Goal: Task Accomplishment & Management: Use online tool/utility

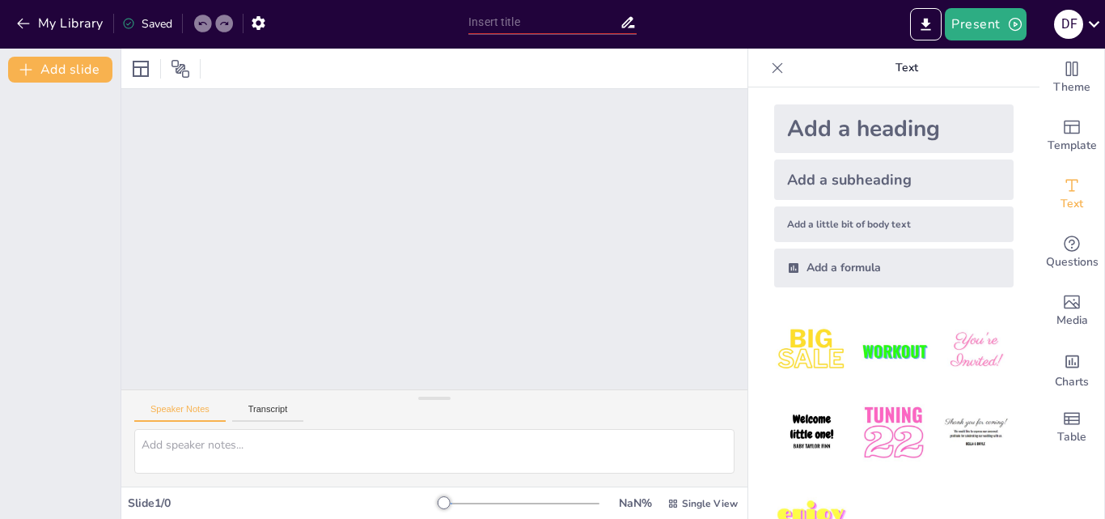
scroll to position [49, 0]
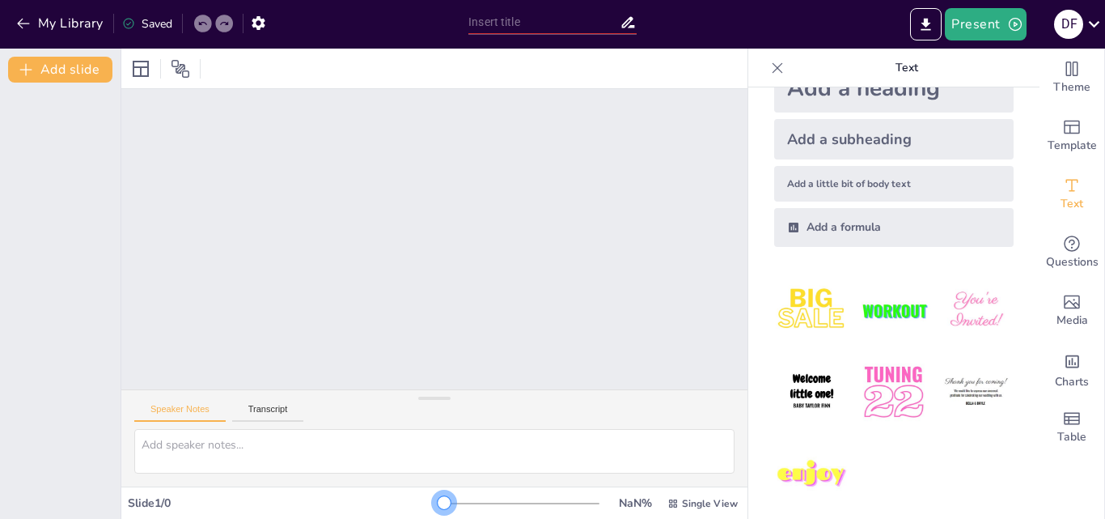
drag, startPoint x: 433, startPoint y: 500, endPoint x: 406, endPoint y: 498, distance: 26.8
click at [406, 498] on div "Slide 1 / 0 NaN % Single View" at bounding box center [434, 503] width 626 height 26
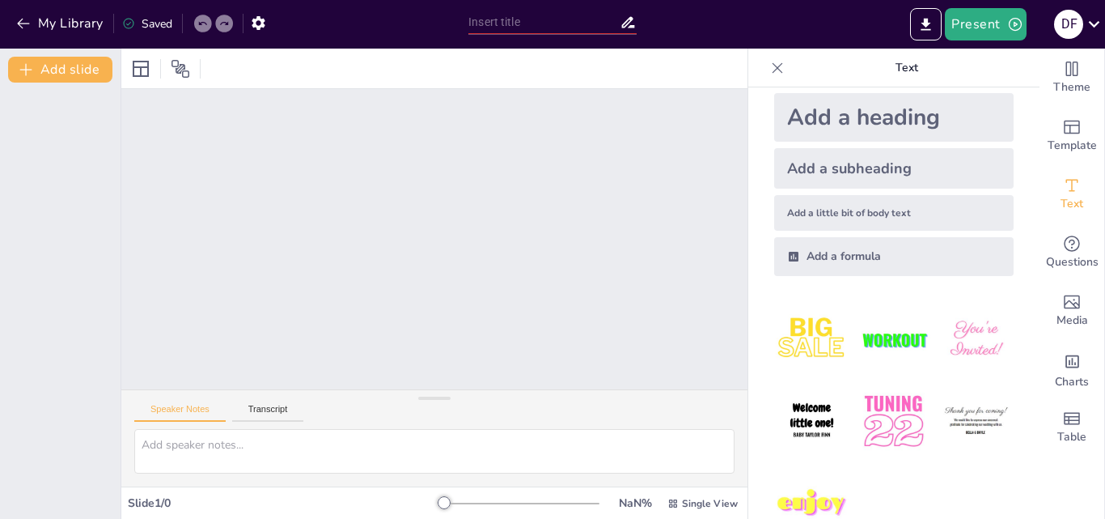
scroll to position [0, 0]
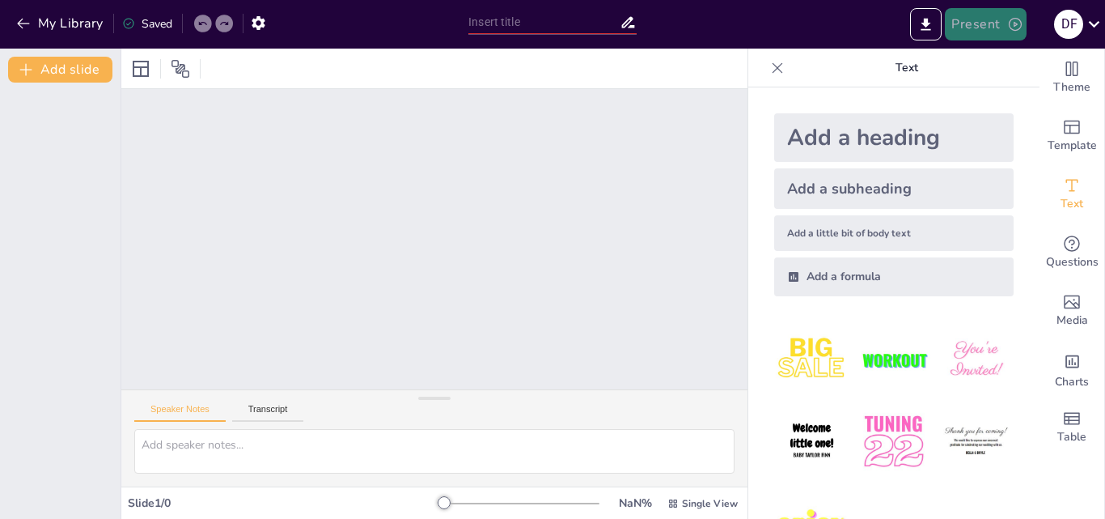
click at [961, 16] on button "Present" at bounding box center [985, 24] width 81 height 32
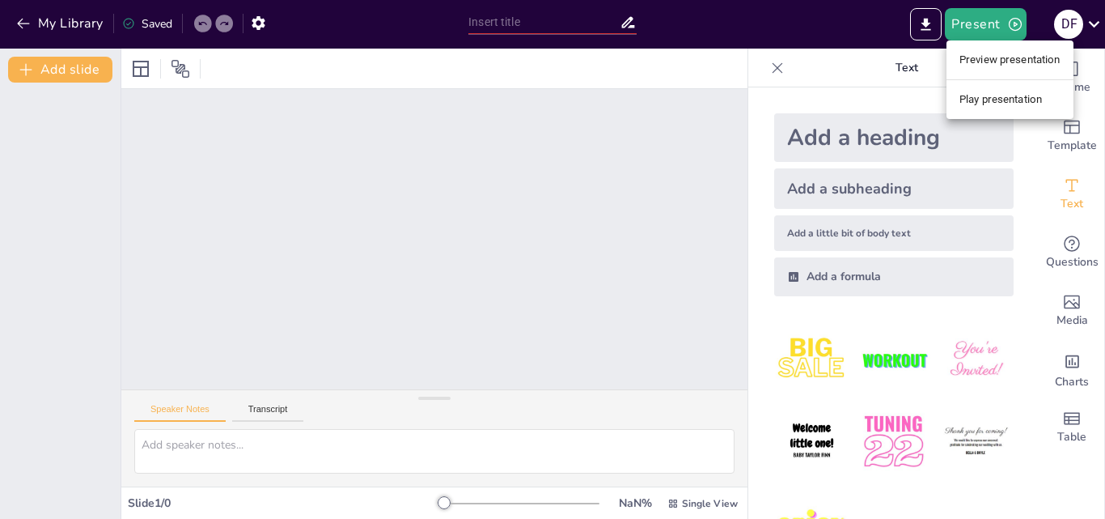
click at [988, 31] on div at bounding box center [552, 259] width 1105 height 519
click at [403, 144] on div at bounding box center [434, 239] width 626 height 300
click at [461, 134] on div at bounding box center [434, 239] width 626 height 300
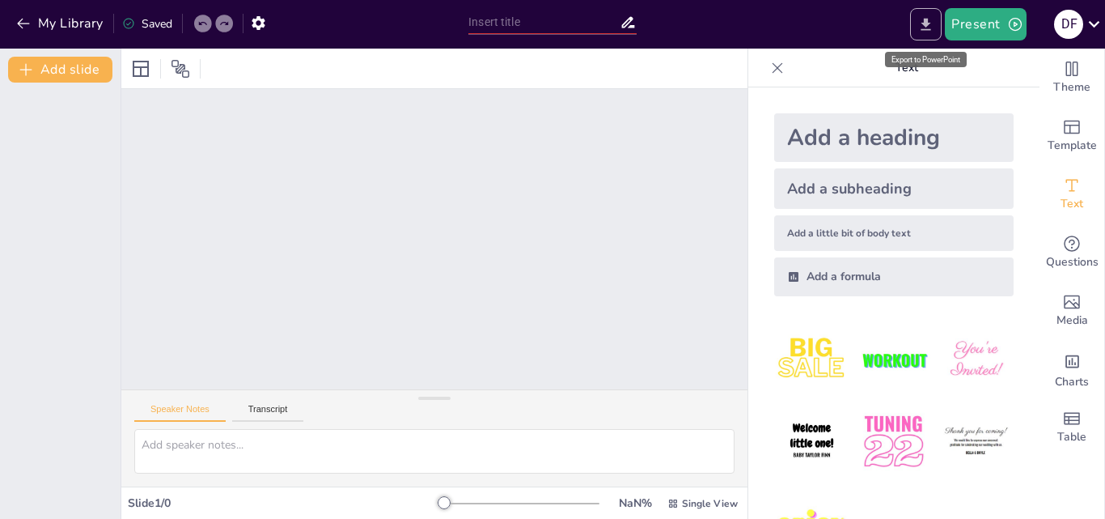
click at [928, 20] on icon "Export to PowerPoint" at bounding box center [927, 24] width 10 height 12
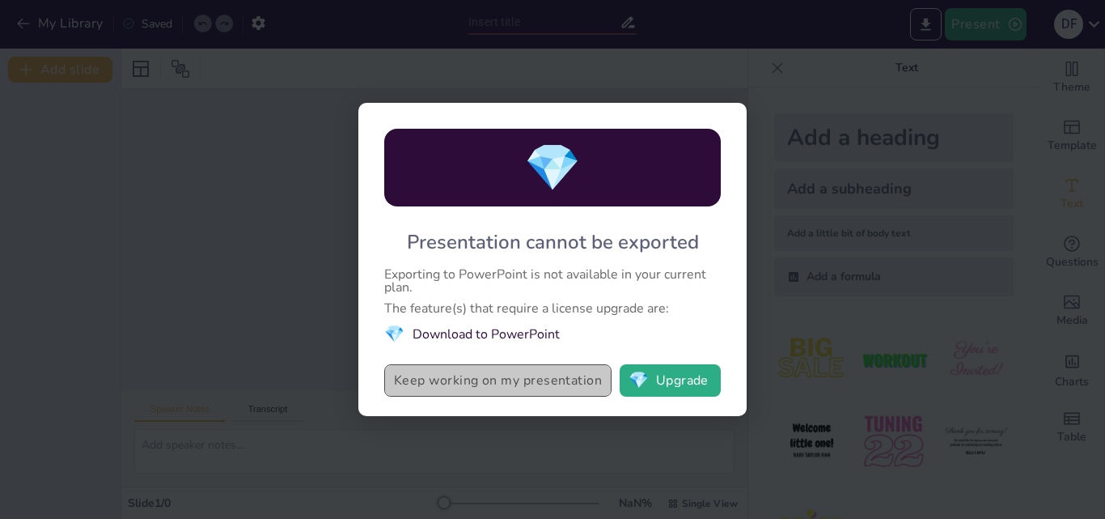
click at [557, 385] on button "Keep working on my presentation" at bounding box center [497, 380] width 227 height 32
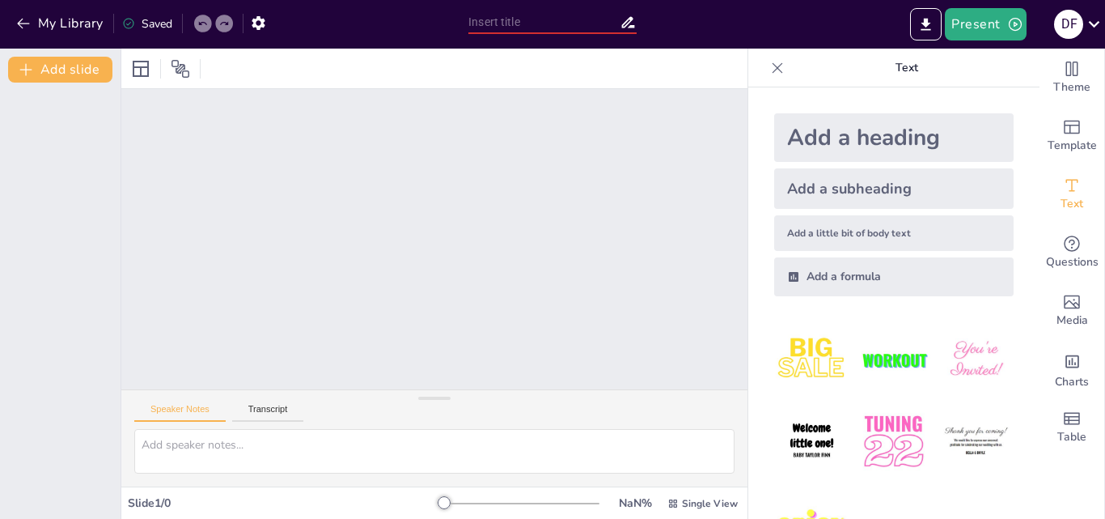
click at [544, 16] on input "text" at bounding box center [544, 22] width 151 height 23
type input "h"
click at [996, 23] on button "Present" at bounding box center [985, 24] width 81 height 32
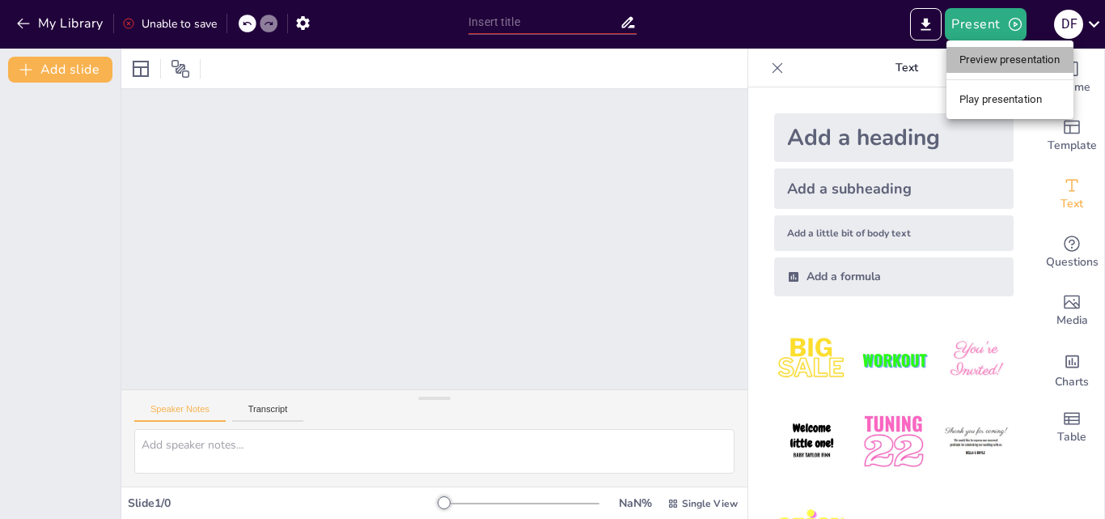
click at [983, 61] on li "Preview presentation" at bounding box center [1010, 60] width 127 height 26
